Goal: Navigation & Orientation: Find specific page/section

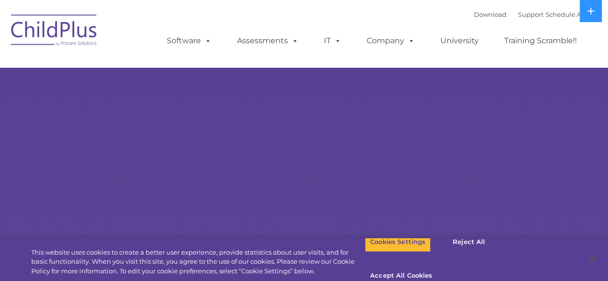
select select "MEDIUM"
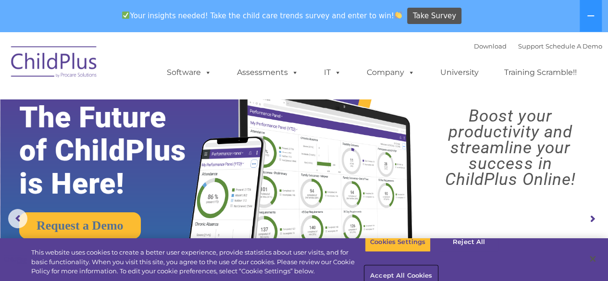
click at [437, 266] on button "Accept All Cookies" at bounding box center [401, 276] width 73 height 20
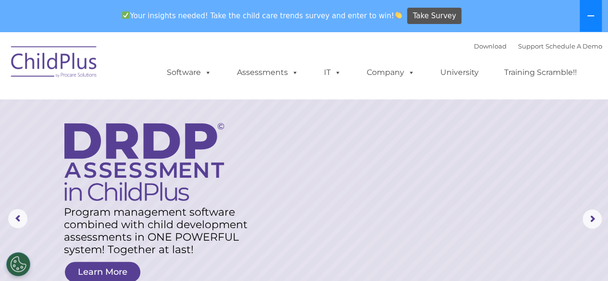
click at [592, 11] on button at bounding box center [591, 16] width 22 height 32
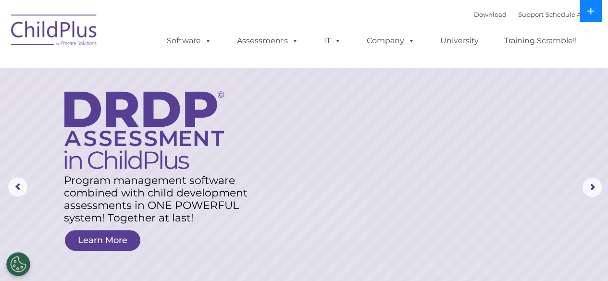
click at [592, 14] on icon at bounding box center [591, 11] width 8 height 8
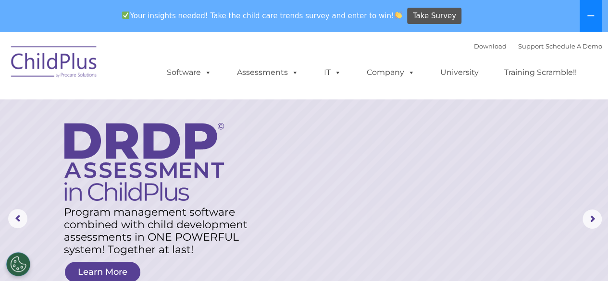
click at [592, 14] on icon at bounding box center [591, 16] width 8 height 8
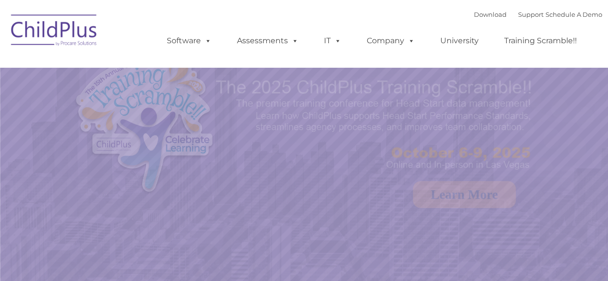
select select "MEDIUM"
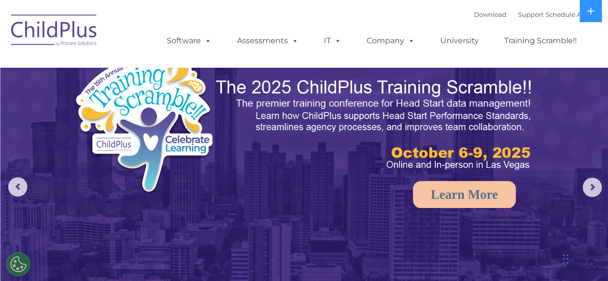
click at [48, 35] on img at bounding box center [54, 32] width 96 height 48
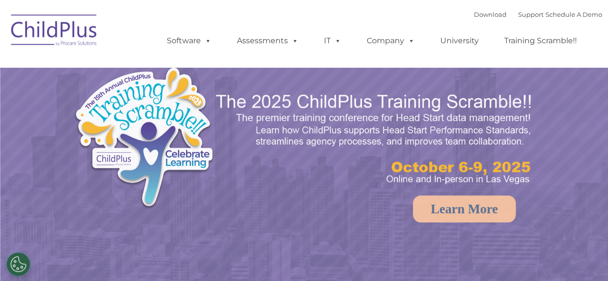
select select "MEDIUM"
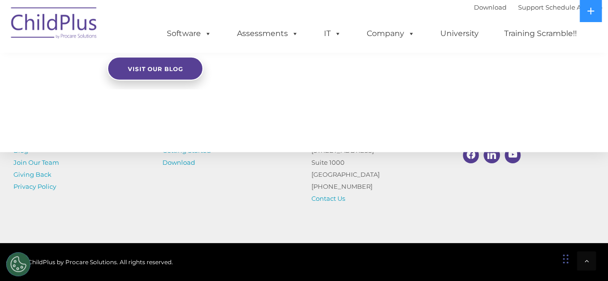
scroll to position [1045, 0]
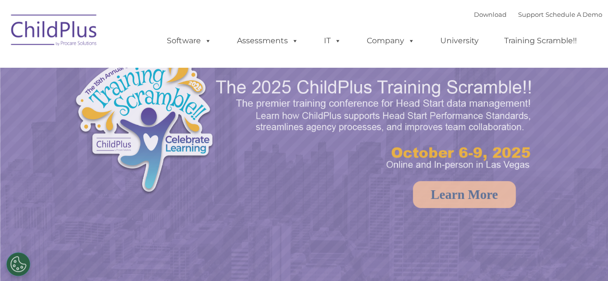
select select "MEDIUM"
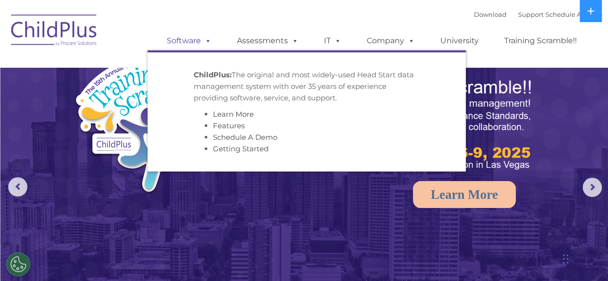
click at [208, 42] on span at bounding box center [206, 40] width 11 height 9
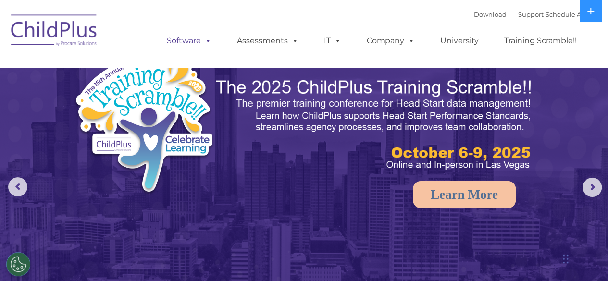
click at [208, 40] on span at bounding box center [206, 40] width 11 height 9
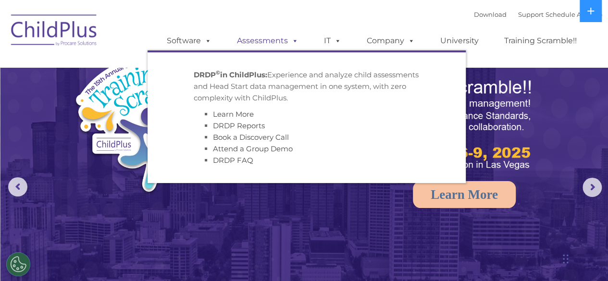
click at [282, 42] on link "Assessments" at bounding box center [267, 40] width 81 height 19
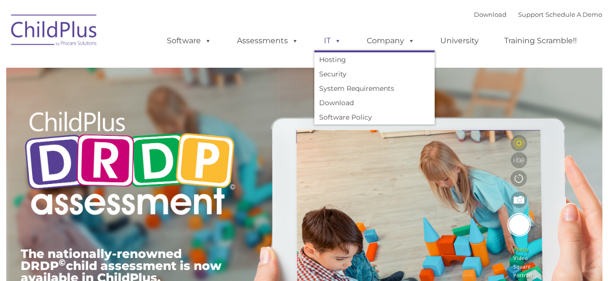
type input ""
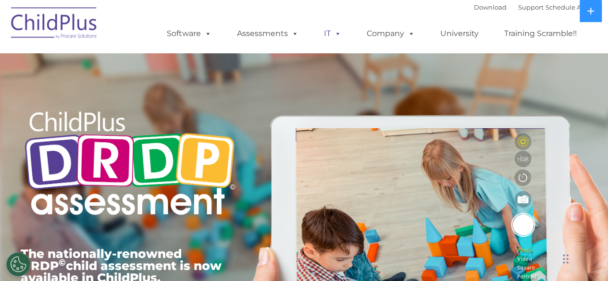
click at [336, 38] on span at bounding box center [336, 33] width 11 height 9
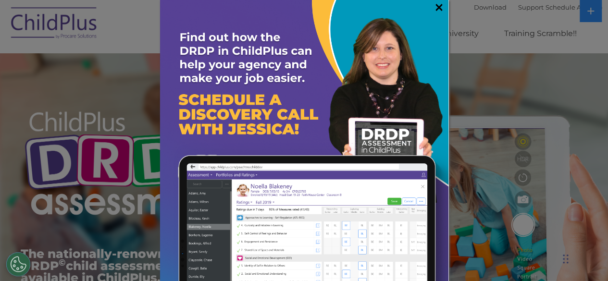
click at [433, 7] on link "×" at bounding box center [438, 7] width 11 height 10
